Goal: Task Accomplishment & Management: Use online tool/utility

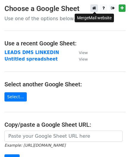
click at [94, 10] on icon at bounding box center [94, 8] width 4 height 4
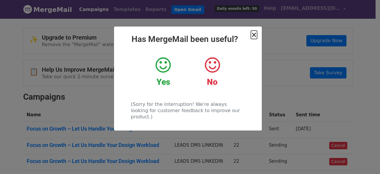
click at [255, 34] on span "×" at bounding box center [254, 35] width 6 height 8
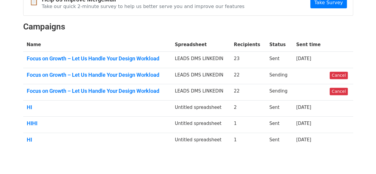
scroll to position [70, 0]
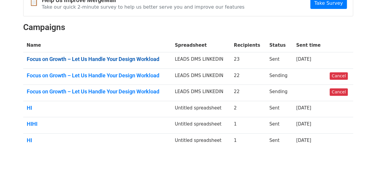
click at [153, 60] on link "Focus on Growth – Let Us Handle Your Design Workload" at bounding box center [97, 59] width 141 height 7
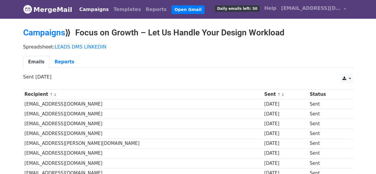
drag, startPoint x: 380, startPoint y: 53, endPoint x: 370, endPoint y: 30, distance: 25.6
click at [63, 62] on link "Reports" at bounding box center [65, 62] width 30 height 12
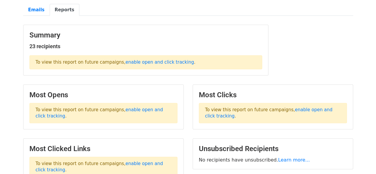
scroll to position [60, 0]
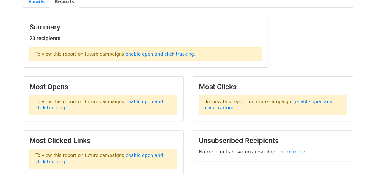
drag, startPoint x: 379, startPoint y: 30, endPoint x: 380, endPoint y: 64, distance: 34.2
click at [376, 64] on html "MergeMail Campaigns Templates Reports Open Gmail Daily emails left: 50 Help off…" at bounding box center [188, 84] width 376 height 289
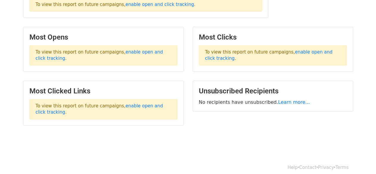
scroll to position [112, 0]
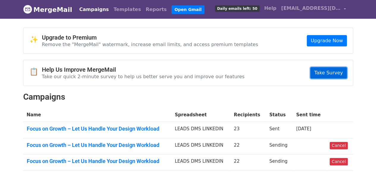
click at [330, 69] on link "Take Survey" at bounding box center [328, 72] width 36 height 11
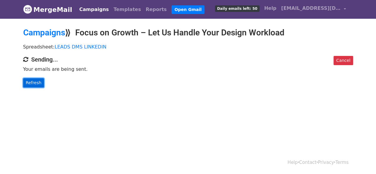
click at [31, 79] on link "Refresh" at bounding box center [33, 82] width 21 height 9
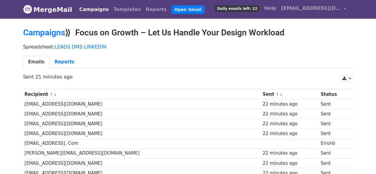
click at [246, 78] on p "Sent 21 minutes ago" at bounding box center [188, 77] width 330 height 6
